Goal: Information Seeking & Learning: Learn about a topic

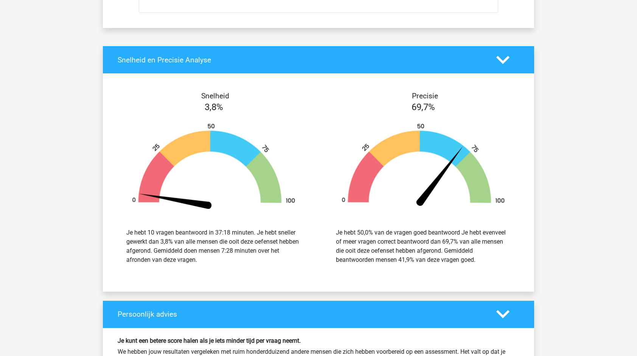
scroll to position [2890, 0]
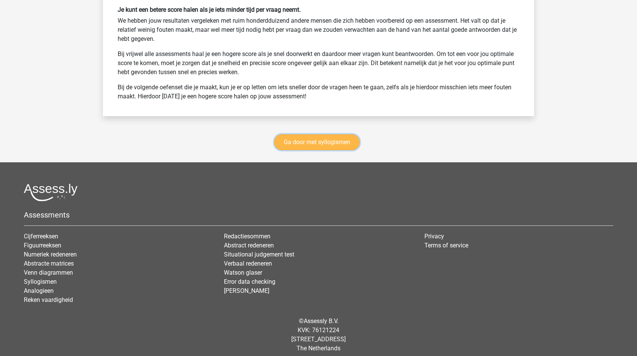
click at [333, 136] on link "Ga door met syllogismen" at bounding box center [317, 142] width 86 height 16
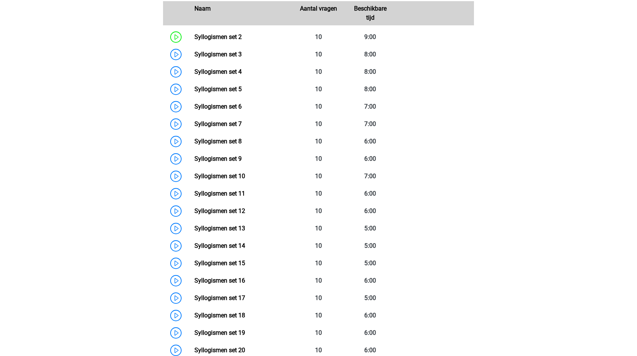
scroll to position [373, 0]
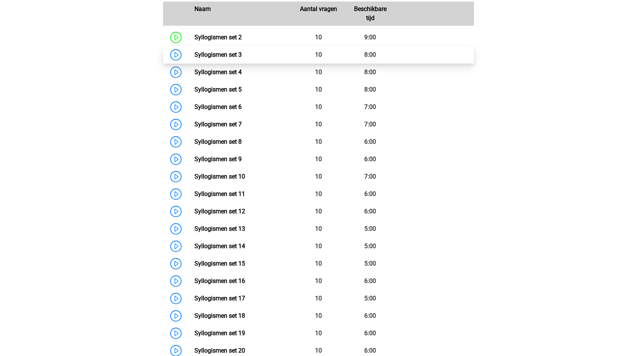
click at [242, 51] on link "Syllogismen set 3" at bounding box center [218, 54] width 47 height 7
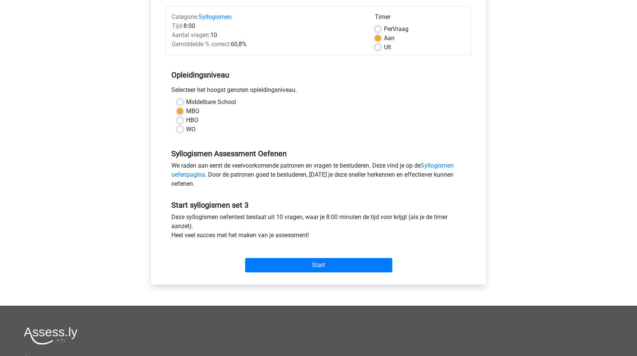
scroll to position [92, 0]
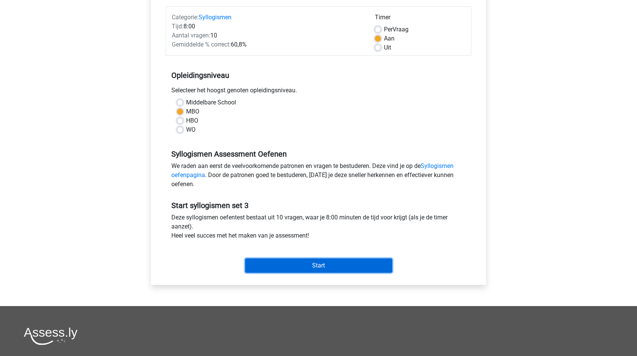
click at [344, 261] on input "Start" at bounding box center [318, 266] width 147 height 14
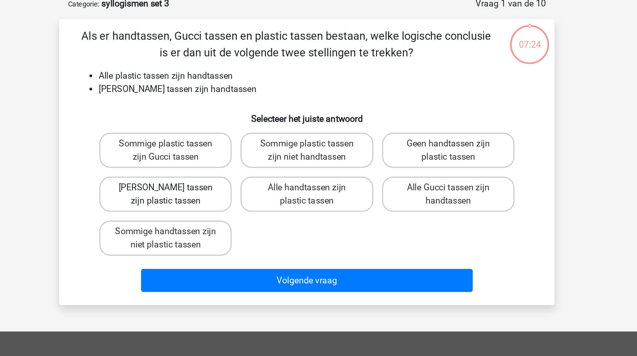
click at [242, 181] on label "Geen Gucci tassen zijn plastic tassen" at bounding box center [221, 174] width 91 height 24
click at [226, 174] on input "Geen Gucci tassen zijn plastic tassen" at bounding box center [223, 171] width 5 height 5
radio input "true"
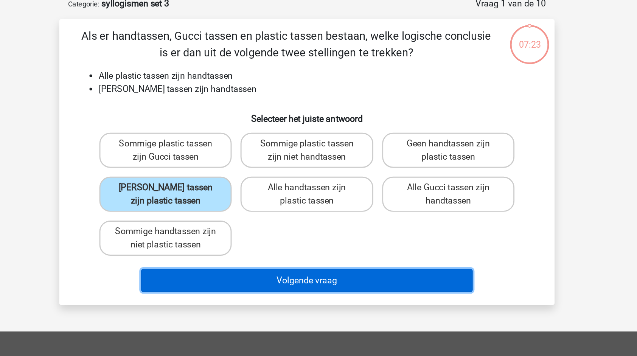
click at [275, 231] on button "Volgende vraag" at bounding box center [318, 233] width 229 height 16
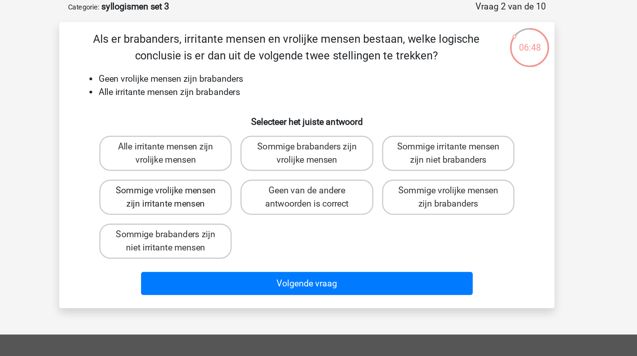
click at [232, 178] on label "Sommige vrolijke mensen zijn irritante mensen" at bounding box center [221, 174] width 91 height 24
click at [226, 174] on input "Sommige vrolijke mensen zijn irritante mensen" at bounding box center [223, 171] width 5 height 5
radio input "true"
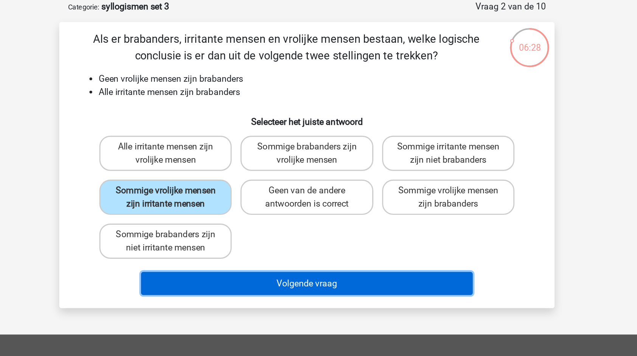
click at [327, 238] on button "Volgende vraag" at bounding box center [318, 233] width 229 height 16
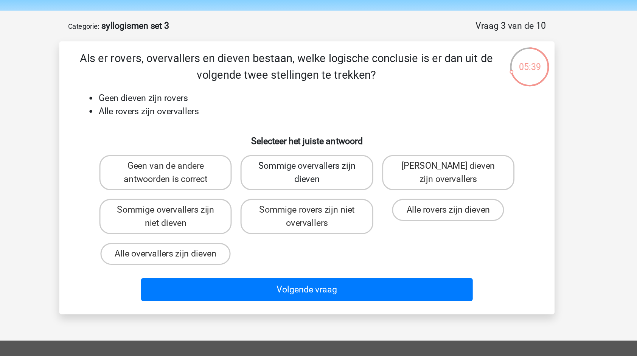
click at [310, 151] on label "Sommige overvallers zijn dieven" at bounding box center [318, 143] width 91 height 24
click at [319, 144] on input "Sommige overvallers zijn dieven" at bounding box center [321, 141] width 5 height 5
radio input "true"
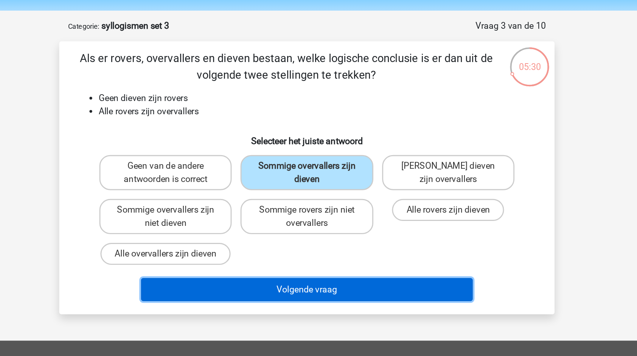
click at [307, 221] on button "Volgende vraag" at bounding box center [318, 224] width 229 height 16
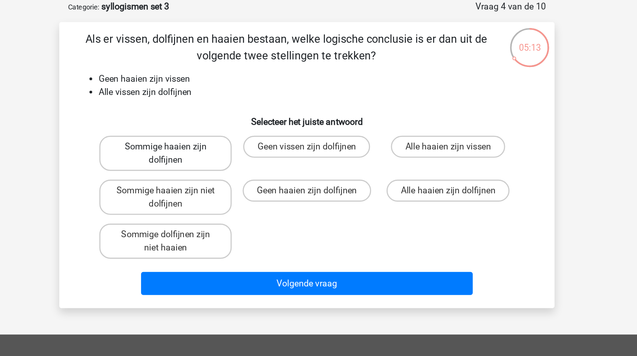
click at [246, 152] on label "Sommige haaien zijn dolfijnen" at bounding box center [221, 143] width 91 height 24
click at [226, 144] on input "Sommige haaien zijn dolfijnen" at bounding box center [223, 141] width 5 height 5
radio input "true"
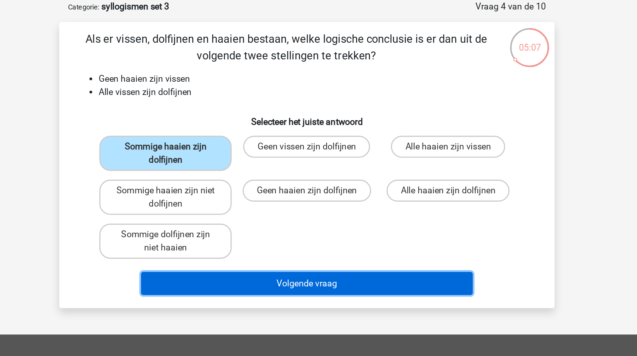
click at [293, 238] on button "Volgende vraag" at bounding box center [318, 233] width 229 height 16
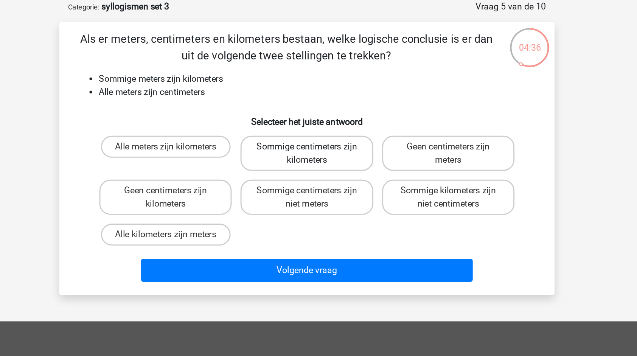
click at [334, 153] on label "Sommige centimeters zijn kilometers" at bounding box center [318, 143] width 91 height 24
click at [324, 144] on input "Sommige centimeters zijn kilometers" at bounding box center [321, 141] width 5 height 5
radio input "true"
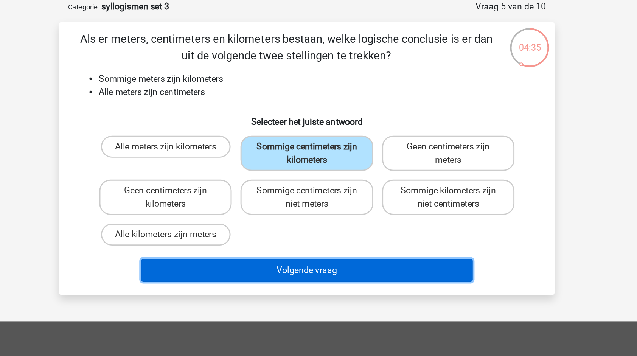
click at [325, 221] on button "Volgende vraag" at bounding box center [318, 224] width 229 height 16
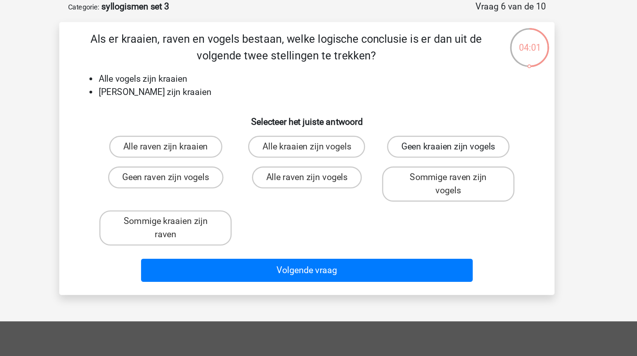
click at [407, 142] on label "Geen kraaien zijn vogels" at bounding box center [416, 138] width 84 height 15
click at [416, 142] on input "Geen kraaien zijn vogels" at bounding box center [418, 141] width 5 height 5
radio input "true"
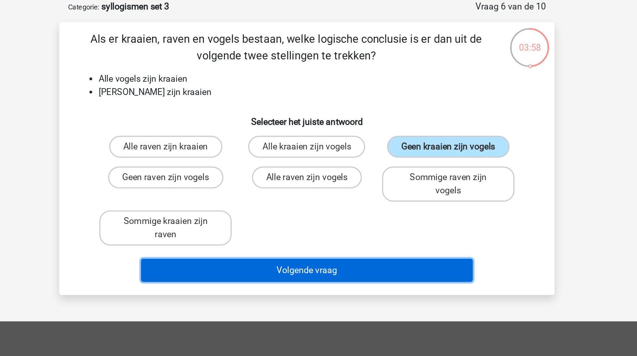
click at [340, 226] on button "Volgende vraag" at bounding box center [318, 224] width 229 height 16
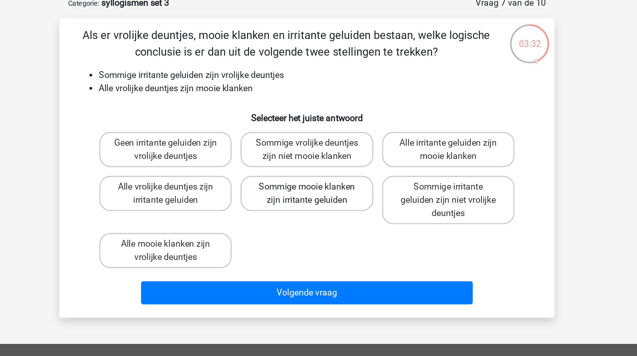
click at [315, 176] on label "Sommige mooie klanken zijn irritante geluiden" at bounding box center [318, 174] width 91 height 24
click at [319, 174] on input "Sommige mooie klanken zijn irritante geluiden" at bounding box center [321, 171] width 5 height 5
radio input "true"
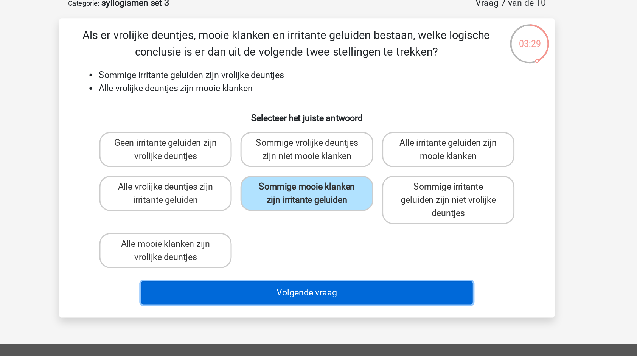
click at [302, 242] on button "Volgende vraag" at bounding box center [318, 242] width 229 height 16
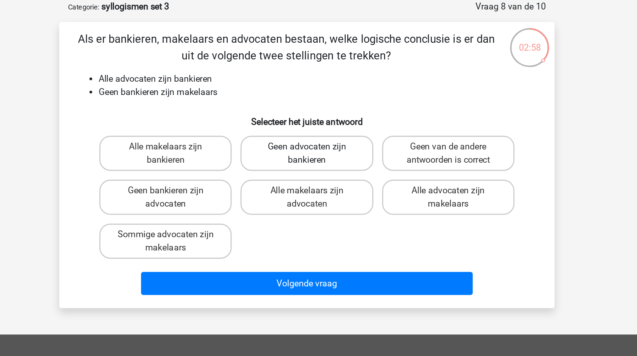
drag, startPoint x: 238, startPoint y: 150, endPoint x: 297, endPoint y: 145, distance: 59.2
click at [297, 145] on div "Alle makelaars zijn bankieren Geen advocaten zijn bankieren Geen van de andere …" at bounding box center [319, 173] width 292 height 91
click at [424, 141] on label "Geen van de andere antwoorden is correct" at bounding box center [416, 143] width 91 height 24
click at [421, 141] on input "Geen van de andere antwoorden is correct" at bounding box center [418, 141] width 5 height 5
radio input "true"
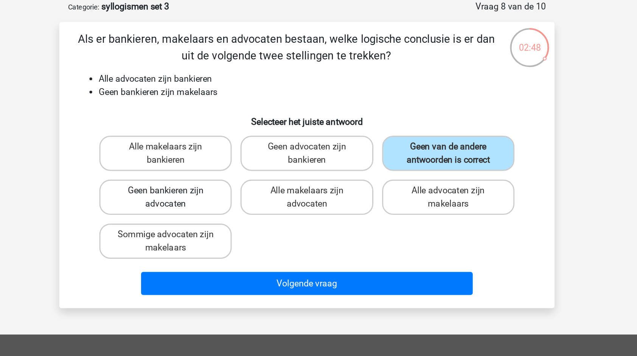
click at [247, 176] on label "Geen bankieren zijn advocaten" at bounding box center [221, 174] width 91 height 24
click at [226, 174] on input "Geen bankieren zijn advocaten" at bounding box center [223, 171] width 5 height 5
radio input "true"
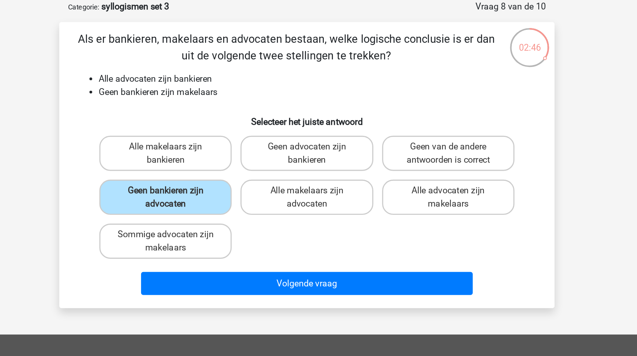
click at [319, 242] on div "Volgende vraag" at bounding box center [319, 234] width 292 height 19
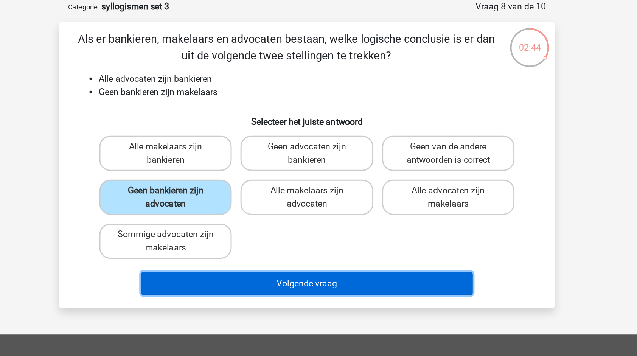
click at [321, 232] on button "Volgende vraag" at bounding box center [318, 233] width 229 height 16
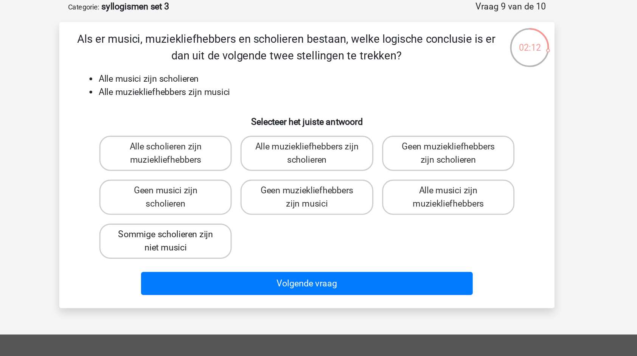
click at [248, 202] on label "Sommige scholieren zijn niet musici" at bounding box center [221, 204] width 91 height 24
click at [226, 202] on input "Sommige scholieren zijn niet musici" at bounding box center [223, 201] width 5 height 5
radio input "true"
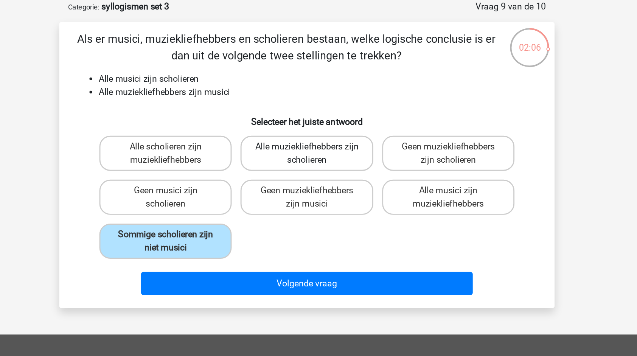
click at [351, 145] on label "Alle muziekliefhebbers zijn scholieren" at bounding box center [318, 143] width 91 height 24
click at [324, 144] on input "Alle muziekliefhebbers zijn scholieren" at bounding box center [321, 141] width 5 height 5
radio input "true"
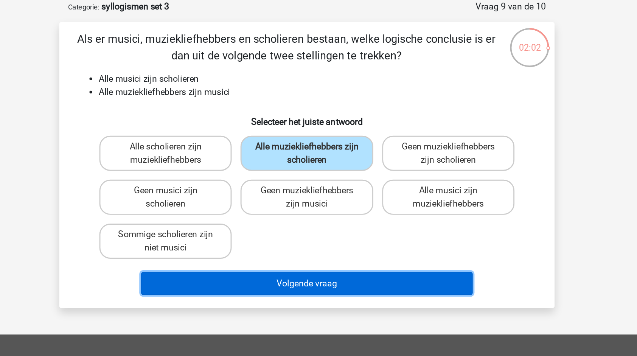
click at [346, 235] on button "Volgende vraag" at bounding box center [318, 233] width 229 height 16
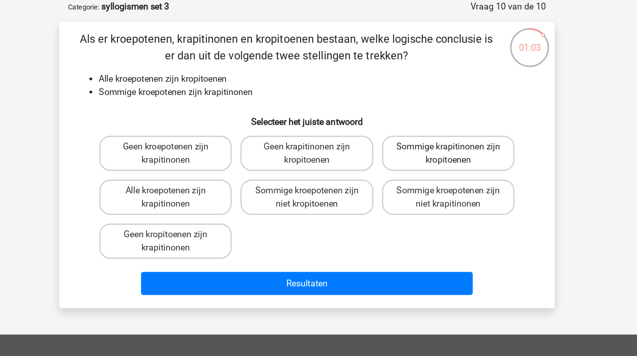
click at [408, 143] on label "Sommige krapitinonen zijn kropitoenen" at bounding box center [416, 143] width 91 height 24
click at [416, 143] on input "Sommige krapitinonen zijn kropitoenen" at bounding box center [418, 141] width 5 height 5
radio input "true"
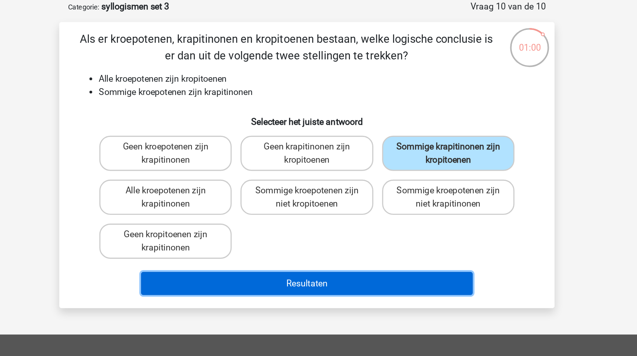
click at [372, 232] on button "Resultaten" at bounding box center [318, 233] width 229 height 16
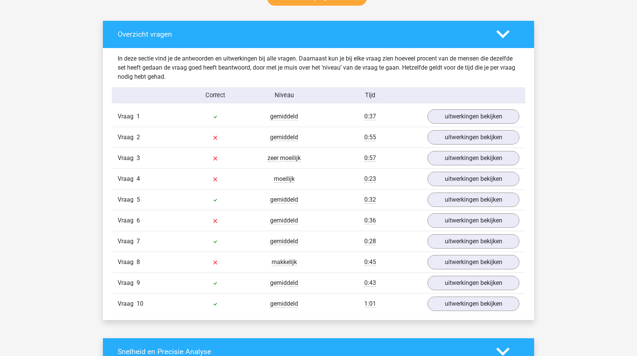
scroll to position [416, 0]
click at [457, 142] on link "uitwerkingen bekijken" at bounding box center [474, 137] width 106 height 17
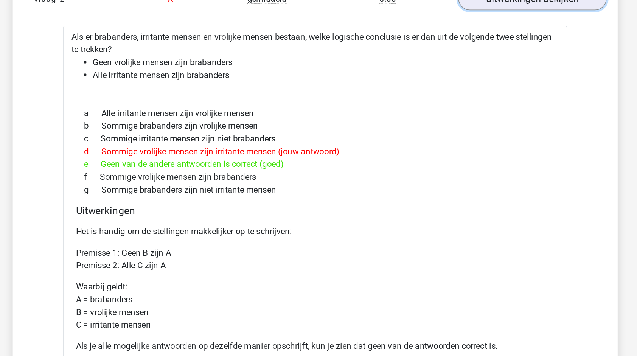
scroll to position [480, 0]
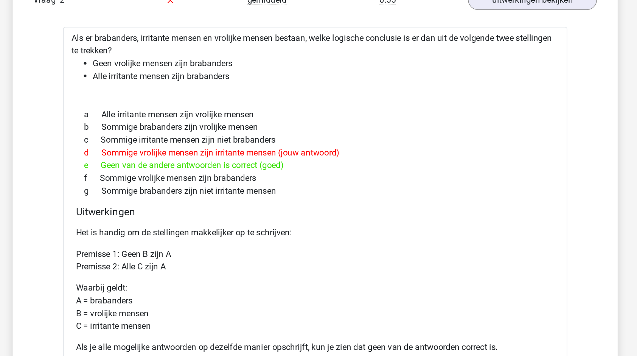
drag, startPoint x: 424, startPoint y: 162, endPoint x: 427, endPoint y: 150, distance: 13.1
click at [427, 150] on div "a Alle irritante mensen zijn vrolijke mensen b Sommige brabanders zijn vrolijke…" at bounding box center [318, 182] width 341 height 70
drag, startPoint x: 427, startPoint y: 150, endPoint x: 358, endPoint y: 204, distance: 88.1
click at [358, 205] on div "g Sommige brabanders zijn niet irritante mensen" at bounding box center [318, 209] width 341 height 9
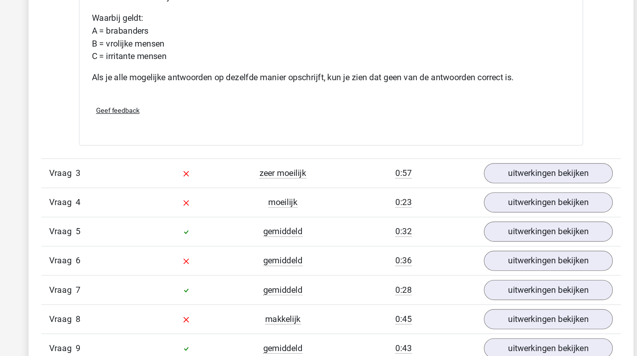
scroll to position [668, 0]
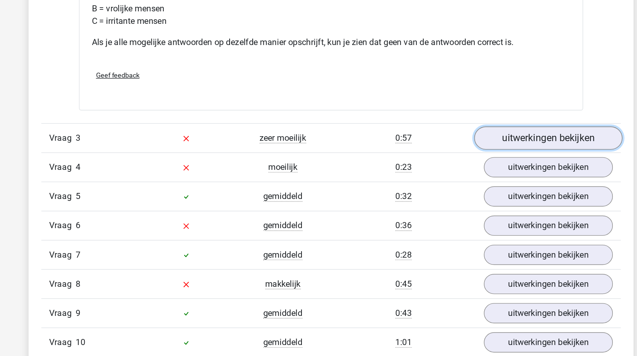
click at [451, 198] on link "uitwerkingen bekijken" at bounding box center [474, 200] width 106 height 17
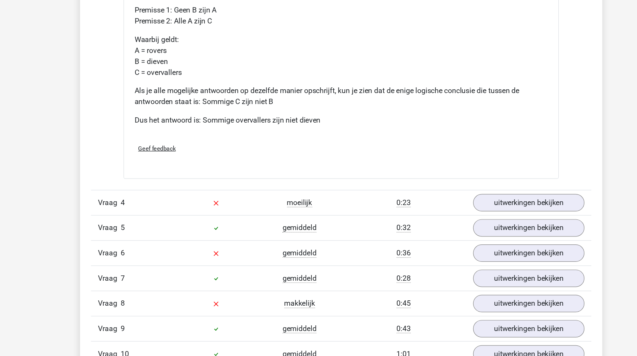
scroll to position [971, 0]
click at [456, 232] on link "uitwerkingen bekijken" at bounding box center [474, 229] width 106 height 17
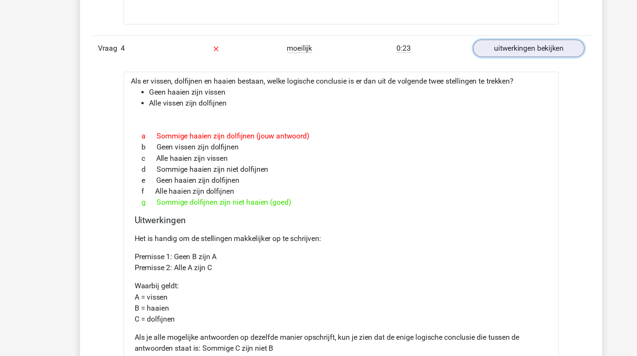
scroll to position [1101, 0]
click at [322, 213] on div "f Alle haaien zijn dolfijnen" at bounding box center [318, 217] width 341 height 9
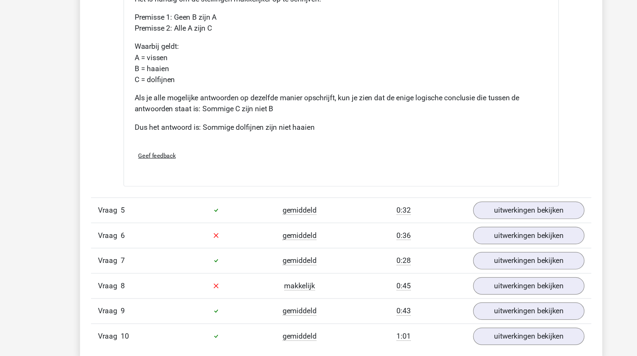
scroll to position [1300, 0]
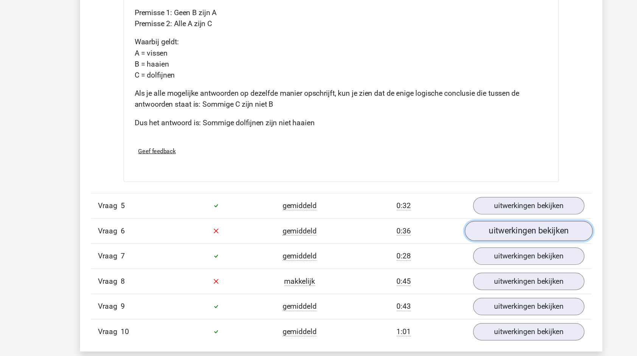
click at [445, 251] on link "uitwerkingen bekijken" at bounding box center [474, 253] width 106 height 17
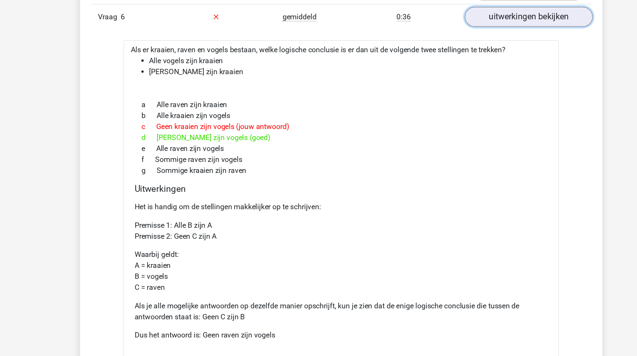
scroll to position [1477, 0]
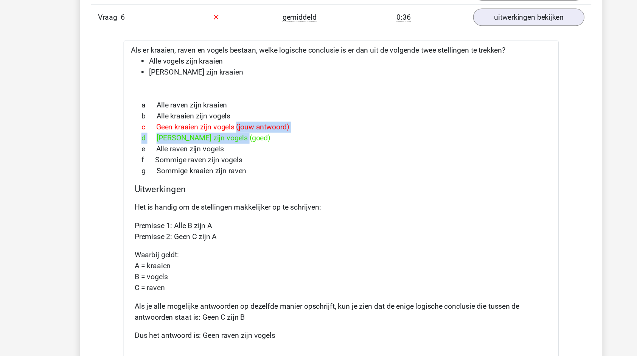
drag, startPoint x: 216, startPoint y: 161, endPoint x: 204, endPoint y: 170, distance: 14.6
click at [204, 170] on div "a Alle raven zijn kraaien b Alle kraaien zijn vogels c Geen kraaien zijn vogels…" at bounding box center [318, 176] width 341 height 70
click at [204, 171] on div "d Geen raven zijn vogels (goed)" at bounding box center [318, 175] width 341 height 9
click at [290, 190] on div "f Sommige raven zijn vogels" at bounding box center [318, 194] width 341 height 9
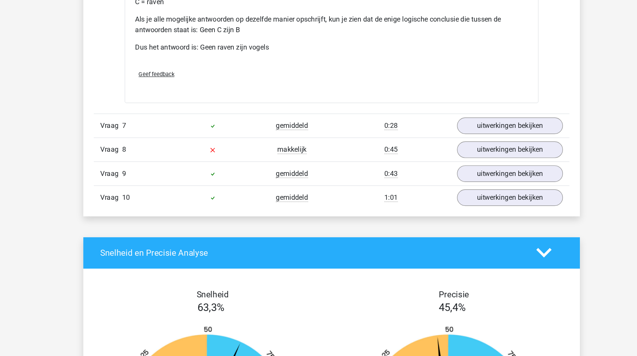
scroll to position [1774, 0]
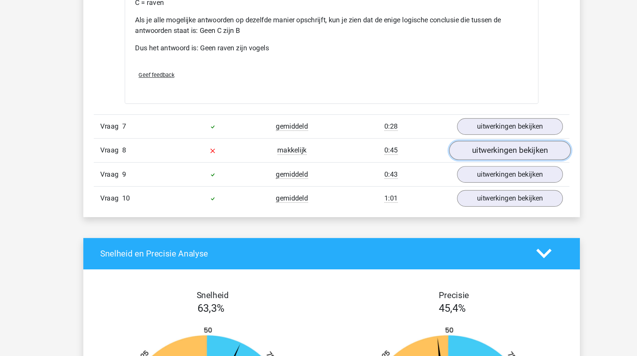
click at [466, 125] on link "uitwerkingen bekijken" at bounding box center [474, 130] width 106 height 17
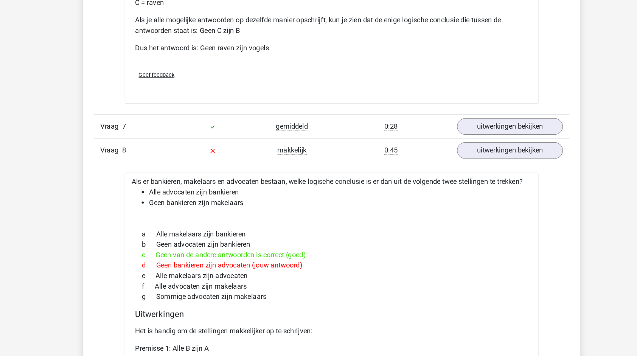
click at [407, 199] on div "a Alle makelaars zijn bankieren" at bounding box center [318, 203] width 341 height 9
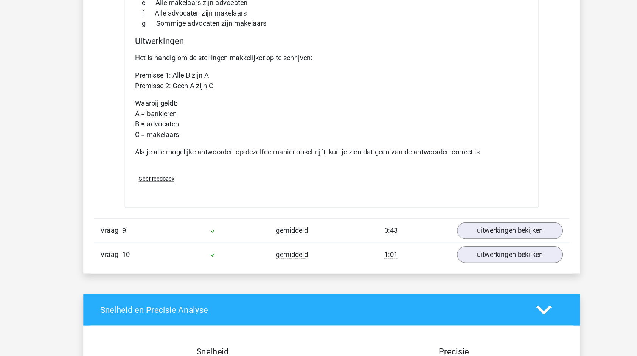
scroll to position [1965, 0]
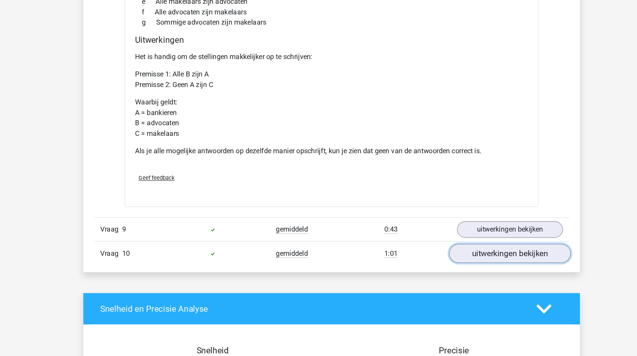
click at [450, 262] on link "uitwerkingen bekijken" at bounding box center [474, 267] width 106 height 17
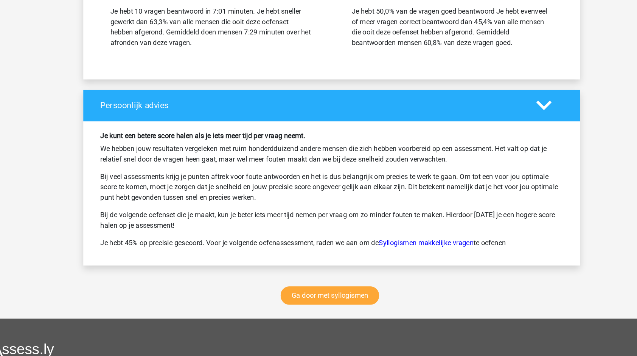
scroll to position [2878, 0]
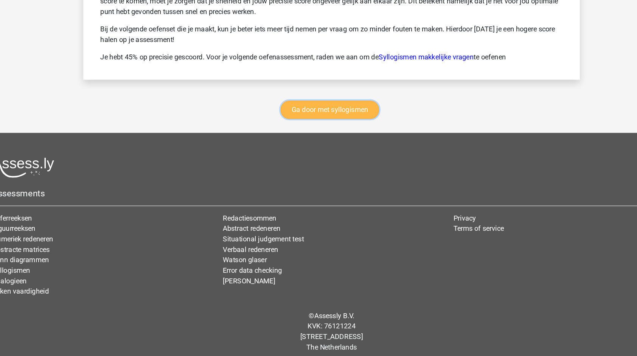
click at [321, 134] on link "Ga door met syllogismen" at bounding box center [317, 142] width 86 height 16
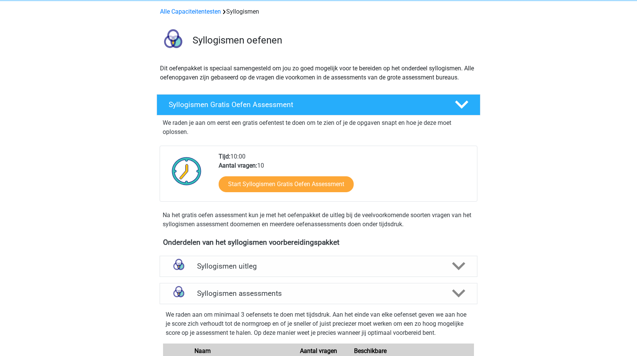
scroll to position [16, 0]
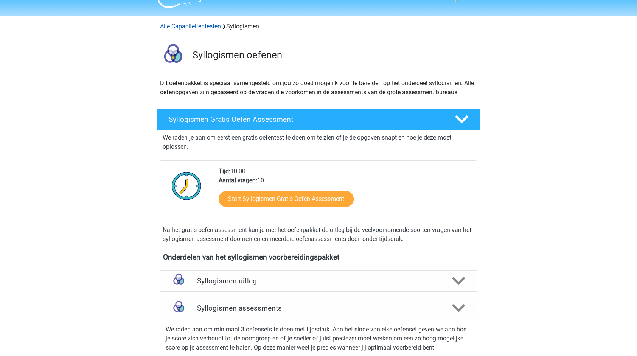
click at [197, 26] on link "Alle Capaciteitentesten" at bounding box center [190, 26] width 61 height 7
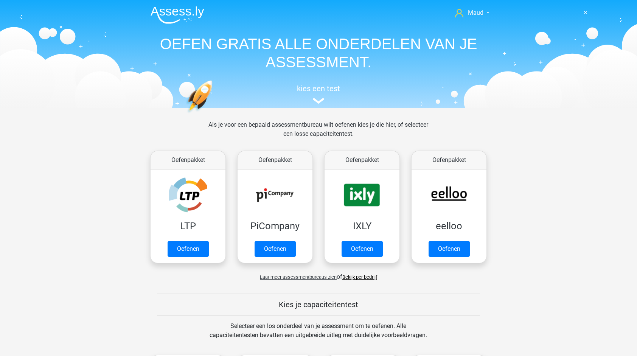
scroll to position [321, 0]
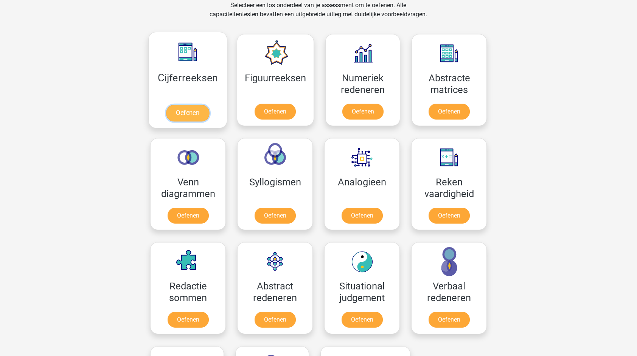
click at [194, 108] on link "Oefenen" at bounding box center [187, 113] width 43 height 17
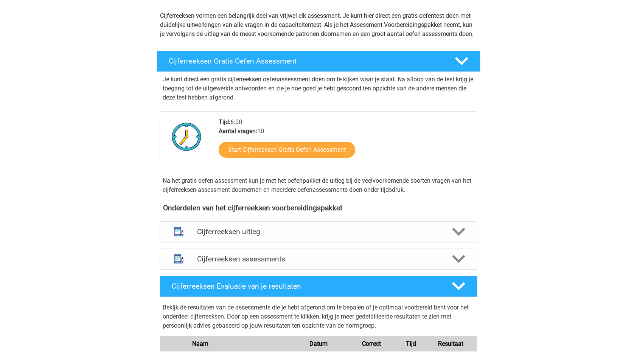
scroll to position [83, 0]
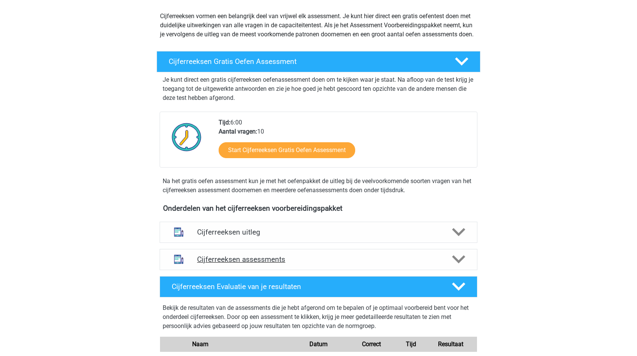
click at [276, 264] on h4 "Cijferreeksen assessments" at bounding box center [318, 259] width 243 height 9
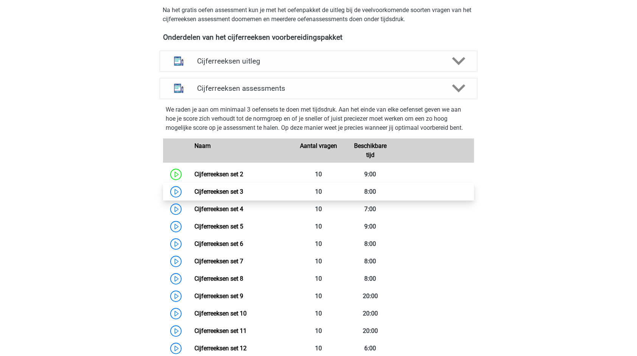
scroll to position [250, 0]
